Goal: Find contact information: Find contact information

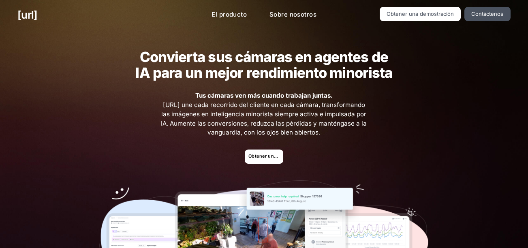
click at [527, 21] on div "[URL] El producto Sobre nosotros Obtener una demostración Contáctenos" at bounding box center [264, 15] width 528 height 30
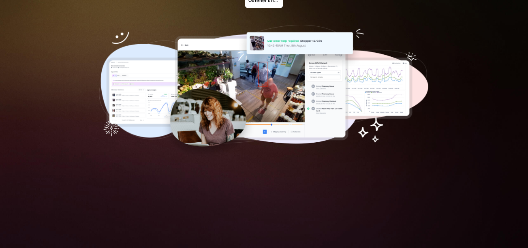
scroll to position [159, 0]
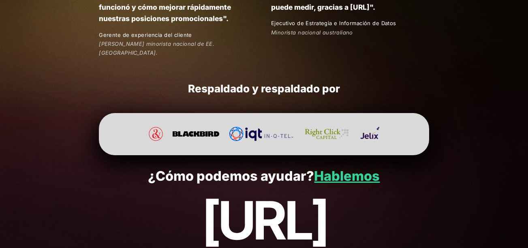
scroll to position [1640, 0]
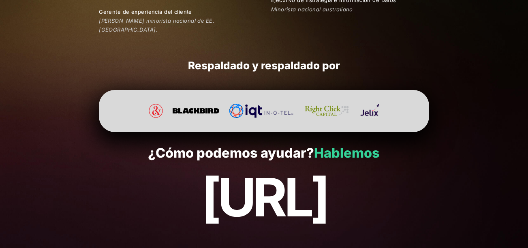
click at [344, 145] on link "Hablemos" at bounding box center [347, 153] width 66 height 16
